Goal: Check status: Check status

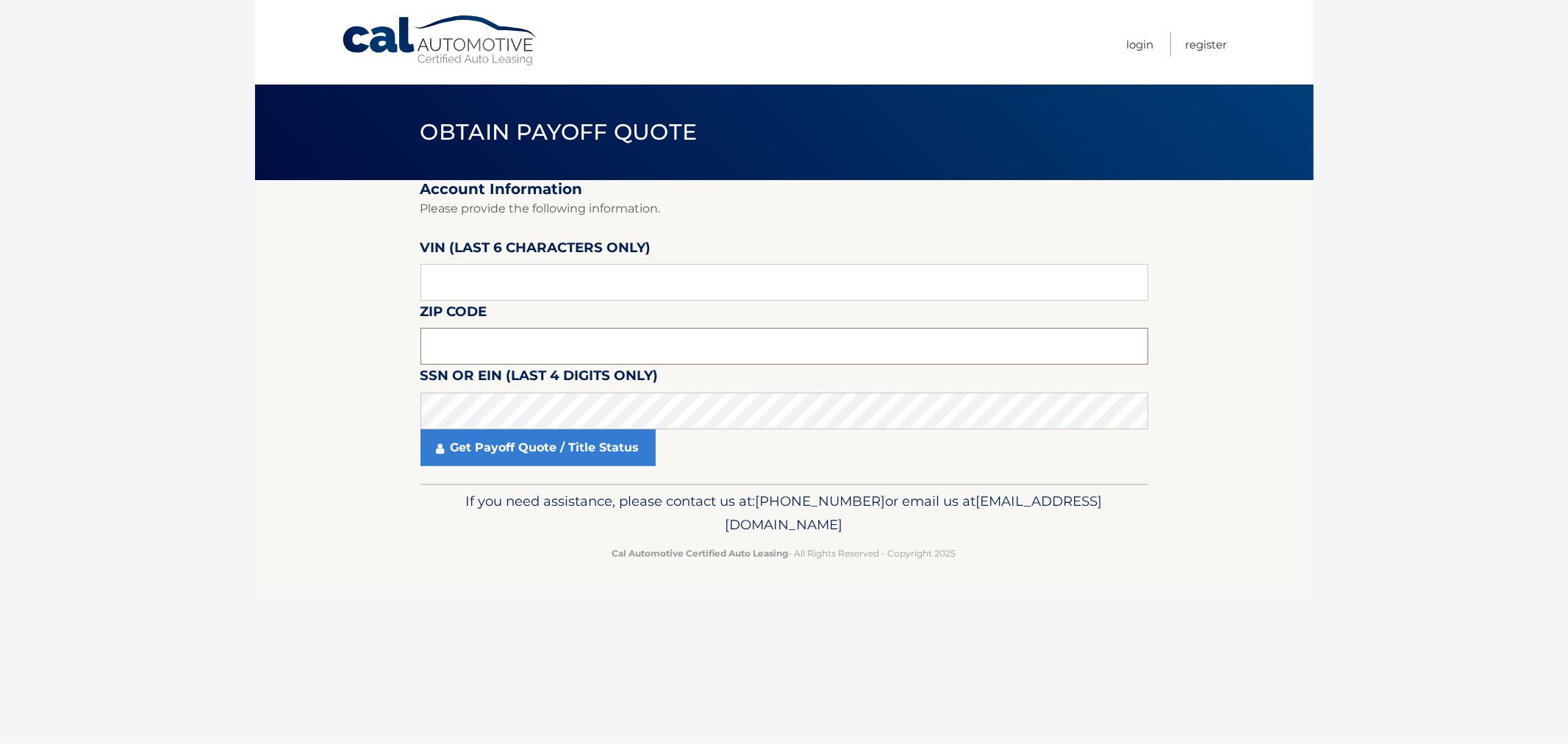
click at [512, 347] on input "text" at bounding box center [784, 346] width 727 height 37
type input "11705"
click at [688, 274] on input "text" at bounding box center [784, 282] width 727 height 37
type input "143701"
click button "For Originating Dealer" at bounding box center [0, 0] width 0 height 0
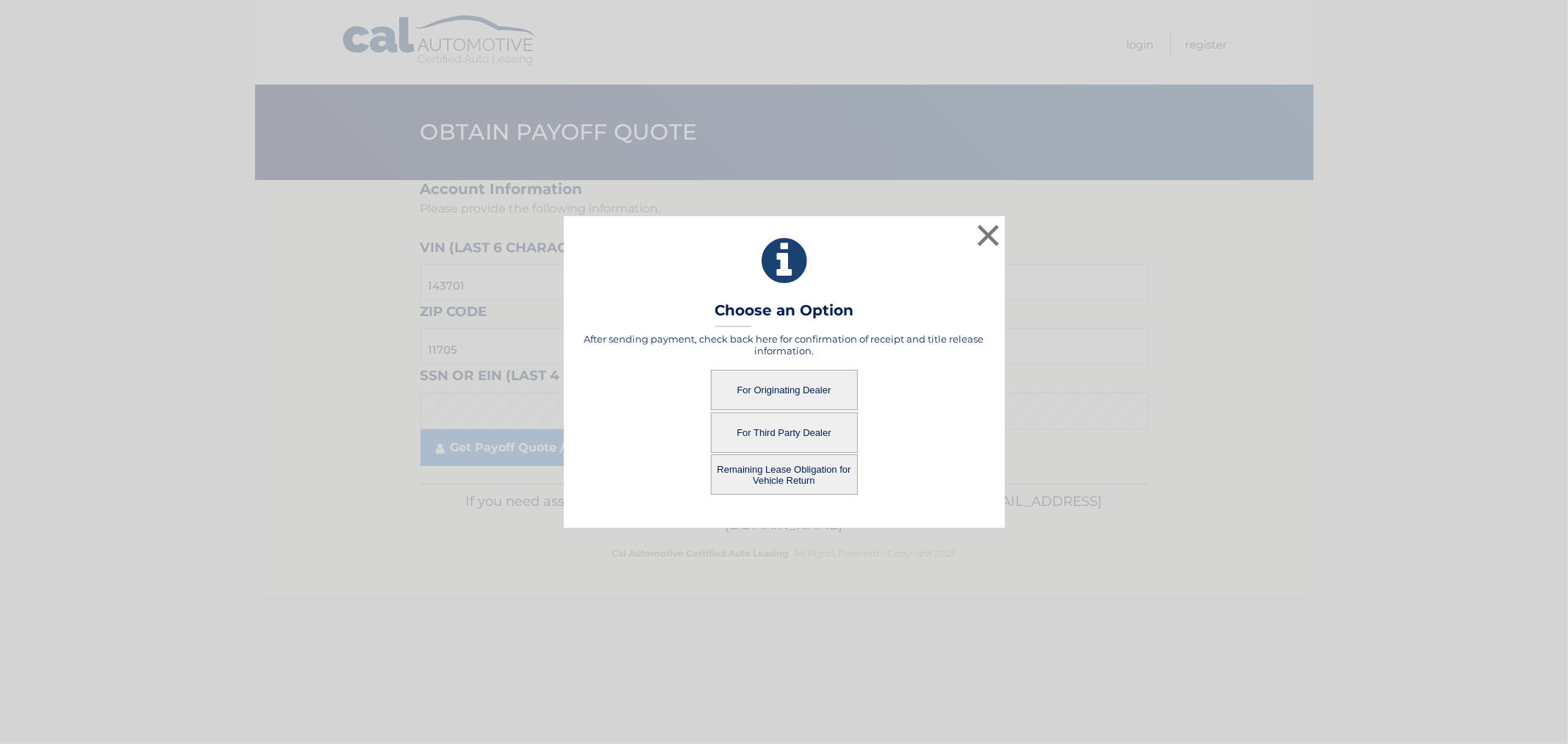
click at [837, 393] on button "For Originating Dealer" at bounding box center [784, 390] width 147 height 40
